Goal: Task Accomplishment & Management: Manage account settings

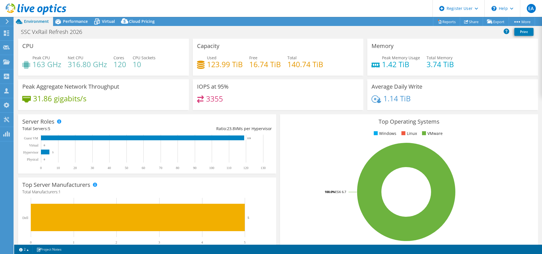
select select "USD"
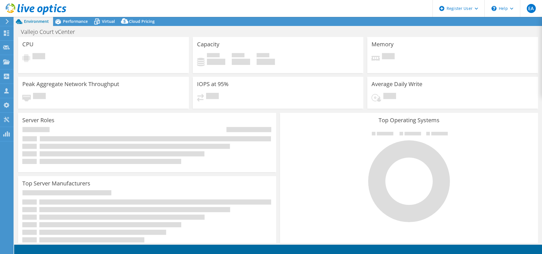
select select "USD"
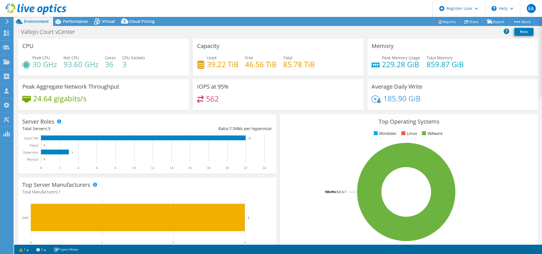
click at [4, 22] on div at bounding box center [6, 21] width 6 height 5
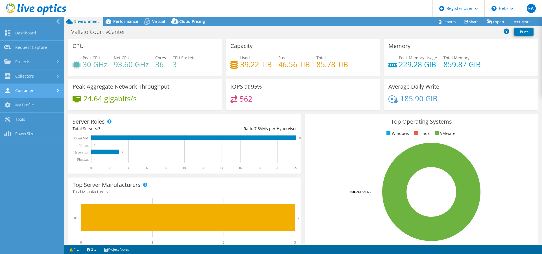
click at [23, 91] on link "Customers" at bounding box center [32, 91] width 64 height 14
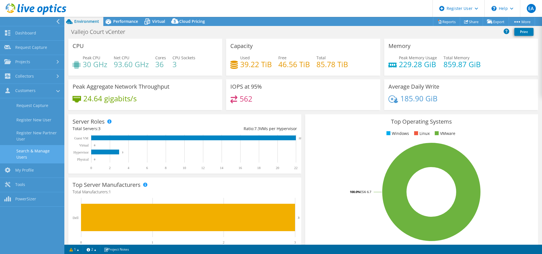
click at [44, 148] on link "Search & Manage Users" at bounding box center [32, 154] width 64 height 18
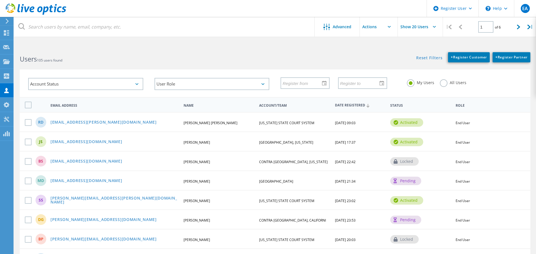
click at [445, 83] on label "All Users" at bounding box center [453, 81] width 27 height 5
click at [0, 0] on input "All Users" at bounding box center [0, 0] width 0 height 0
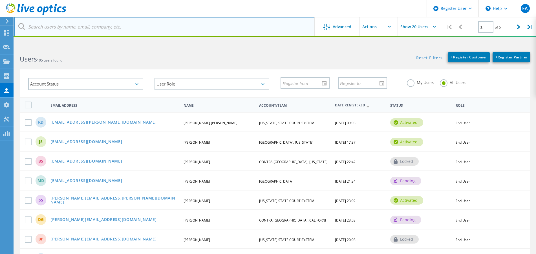
click at [207, 27] on input "text" at bounding box center [164, 27] width 301 height 20
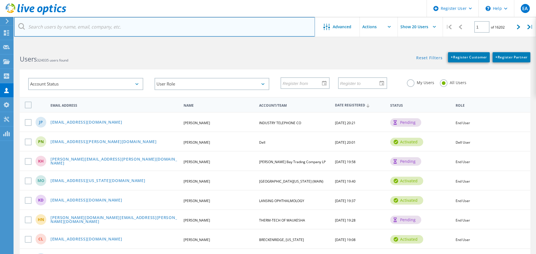
click at [153, 30] on input "text" at bounding box center [164, 27] width 301 height 20
paste input "https://dell-my.sharepoint.com/:p:/p/earl_apellanes/Ef4rbU7mlaFAuFLbPpEmR3QBD2d…"
type input "https://dell-my.sharepoint.com/:p:/p/earl_apellanes/Ef4rbU7mlaFAuFLbPpEmR3QBD2d…"
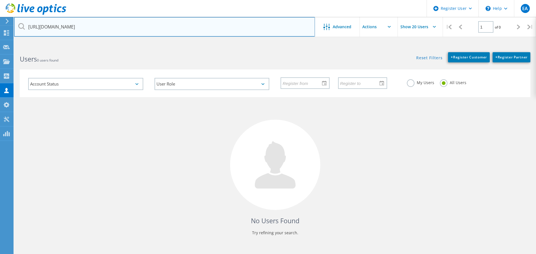
drag, startPoint x: 285, startPoint y: 24, endPoint x: -101, endPoint y: 31, distance: 386.3
click at [0, 31] on html "Register User \n Help Explore Helpful Articles Contact Support EA Dell User Ear…" at bounding box center [268, 137] width 536 height 275
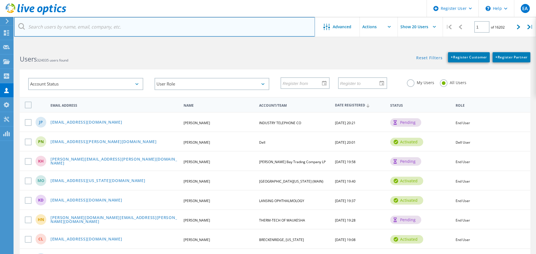
click at [92, 23] on input "text" at bounding box center [164, 27] width 301 height 20
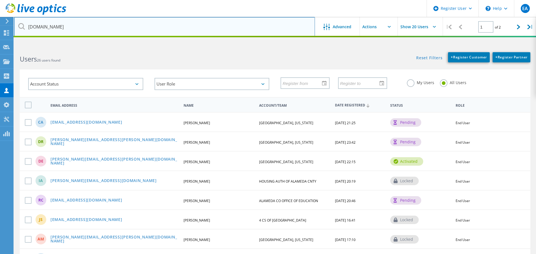
click at [109, 27] on input "alamedacountyca.gov" at bounding box center [164, 27] width 301 height 20
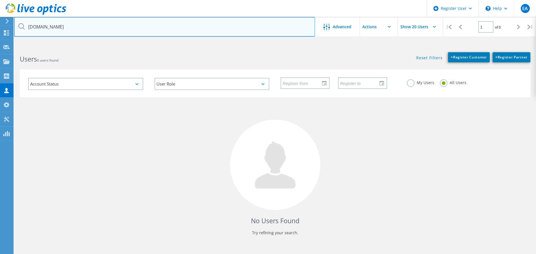
drag, startPoint x: 80, startPoint y: 29, endPoint x: -17, endPoint y: 32, distance: 96.6
click at [0, 32] on html "Register User \n Help Explore Helpful Articles Contact Support EA Dell User Ear…" at bounding box center [268, 137] width 536 height 275
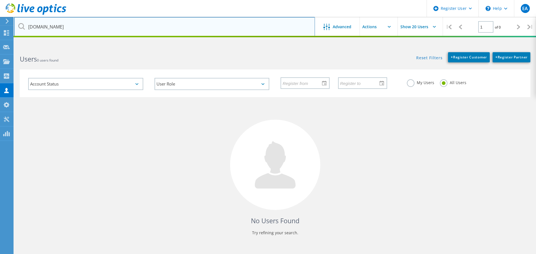
type input "ac.gov"
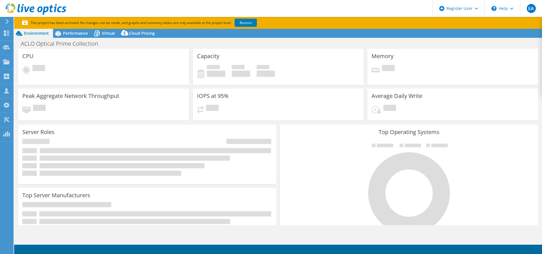
select select "USD"
select select "USWest"
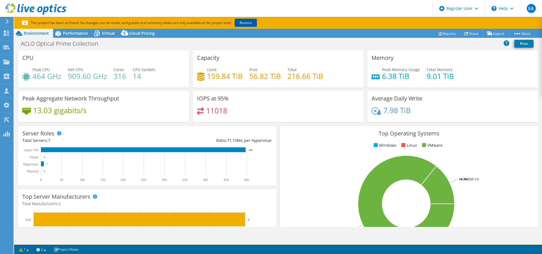
click at [249, 24] on link "Restore" at bounding box center [245, 23] width 22 height 8
click at [76, 32] on span "Performance" at bounding box center [75, 32] width 25 height 5
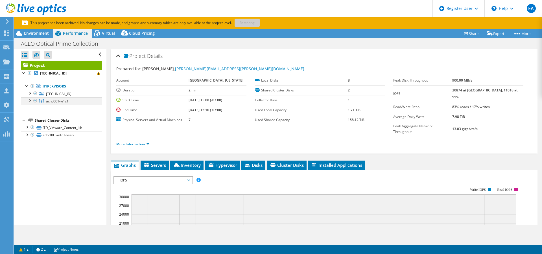
click at [30, 101] on div at bounding box center [30, 100] width 6 height 6
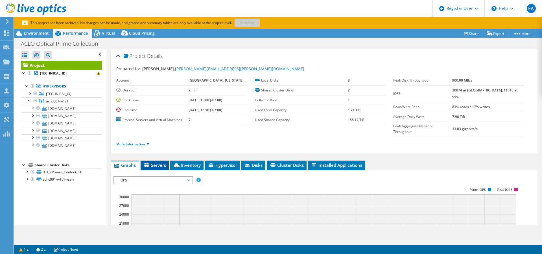
click at [160, 162] on span "Servers" at bounding box center [154, 165] width 23 height 6
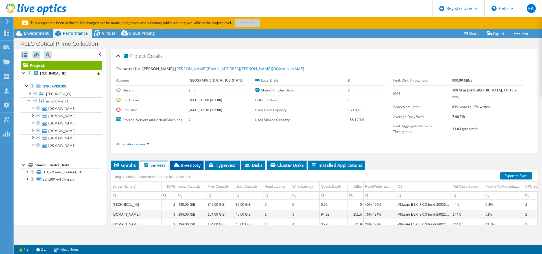
click at [184, 162] on span "Inventory" at bounding box center [187, 165] width 28 height 6
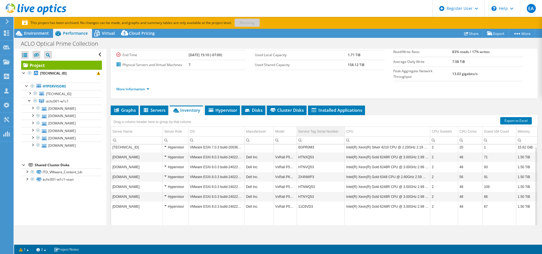
scroll to position [71, 0]
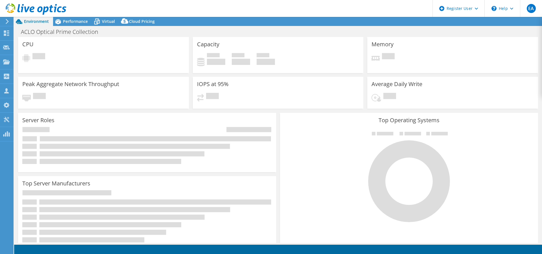
select select "USWest"
